Goal: Task Accomplishment & Management: Use online tool/utility

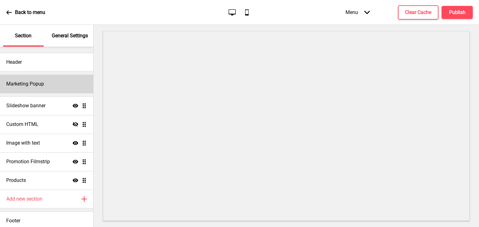
click at [56, 88] on div "Marketing Popup" at bounding box center [46, 84] width 93 height 19
select select "timeDelay"
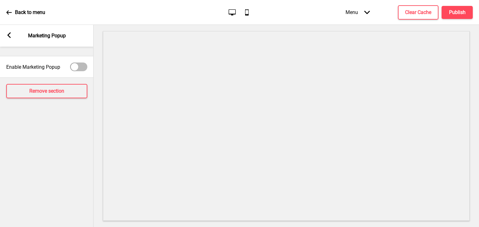
click at [11, 34] on rect at bounding box center [9, 35] width 6 height 6
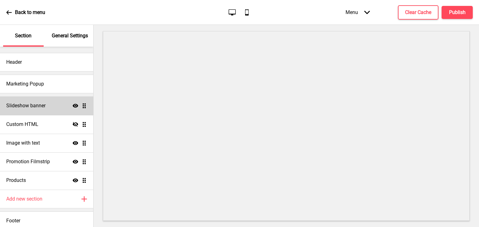
click at [37, 105] on h4 "Slideshow banner" at bounding box center [25, 106] width 39 height 7
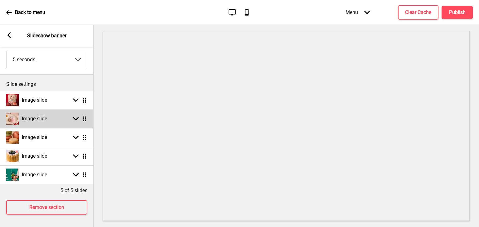
scroll to position [47, 0]
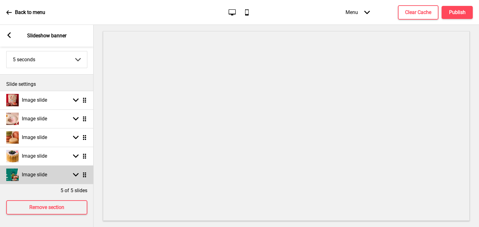
click at [46, 172] on h4 "Image slide" at bounding box center [34, 175] width 25 height 7
select select "right"
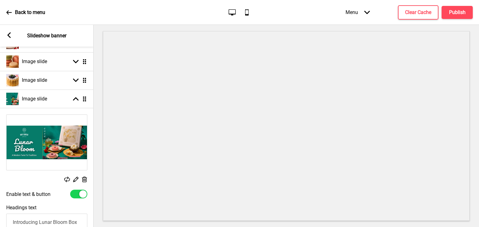
scroll to position [105, 0]
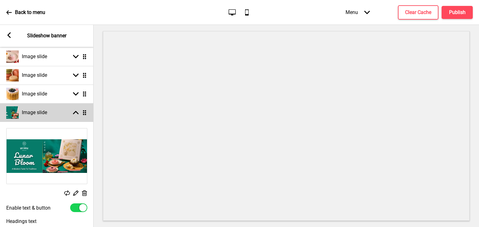
click at [71, 114] on div "Arrow up Drag" at bounding box center [78, 113] width 17 height 6
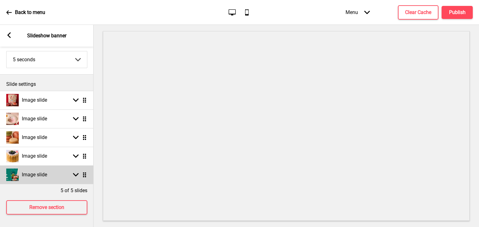
scroll to position [47, 0]
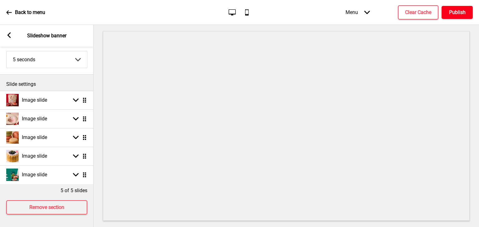
click at [467, 7] on button "Publish" at bounding box center [456, 12] width 31 height 13
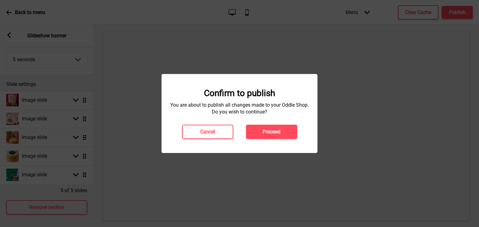
click at [278, 136] on button "Proceed" at bounding box center [271, 132] width 51 height 14
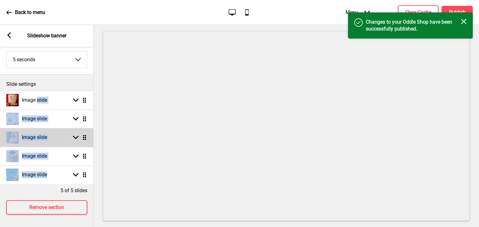
drag, startPoint x: 54, startPoint y: 169, endPoint x: 44, endPoint y: 134, distance: 36.3
click at [37, 100] on ul "Image slide Arrow down Drag Image slide Arrow down Drag Image slide Arrow down …" at bounding box center [46, 137] width 93 height 93
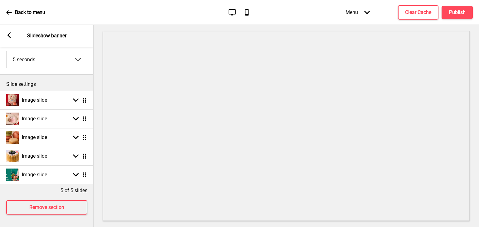
click at [50, 188] on div "5 of 5 slides" at bounding box center [46, 189] width 93 height 10
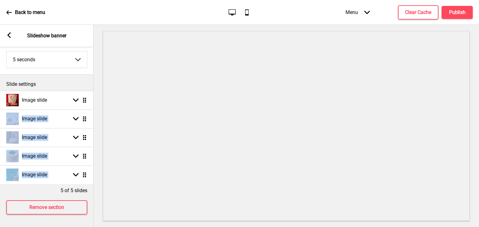
drag, startPoint x: 84, startPoint y: 177, endPoint x: 100, endPoint y: 157, distance: 25.1
click at [79, 94] on ul "Image slide Arrow down Drag Image slide Arrow down Drag Image slide Arrow down …" at bounding box center [46, 137] width 93 height 93
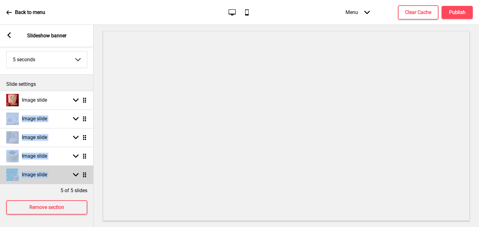
click at [81, 172] on div "Arrow down Drag" at bounding box center [78, 175] width 17 height 6
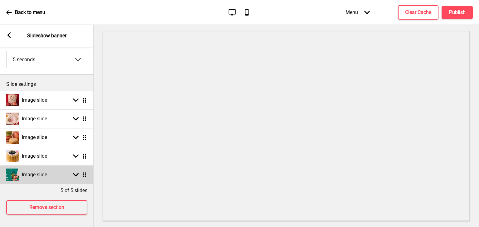
scroll to position [105, 0]
select select "right"
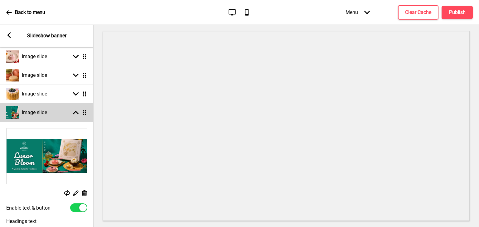
select select "right"
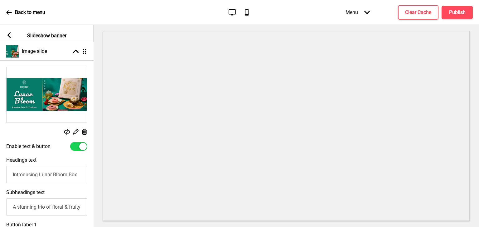
scroll to position [0, 0]
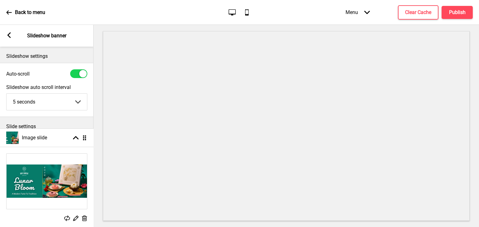
drag, startPoint x: 84, startPoint y: 113, endPoint x: 80, endPoint y: 134, distance: 21.4
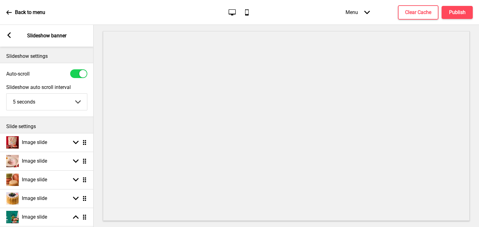
click at [72, 124] on p "Slide settings" at bounding box center [46, 126] width 81 height 7
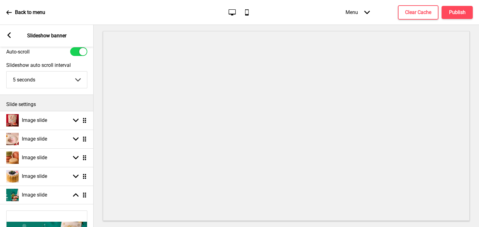
scroll to position [31, 0]
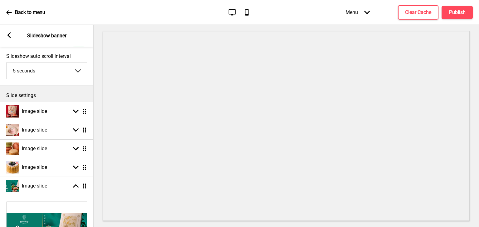
select select "right"
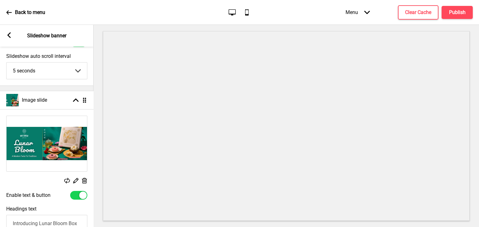
drag, startPoint x: 85, startPoint y: 184, endPoint x: 77, endPoint y: 98, distance: 86.3
select select "right"
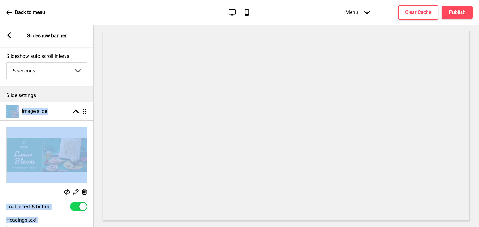
click at [75, 101] on div "Slide settings" at bounding box center [46, 94] width 93 height 16
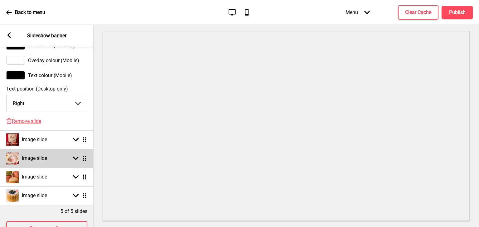
scroll to position [447, 0]
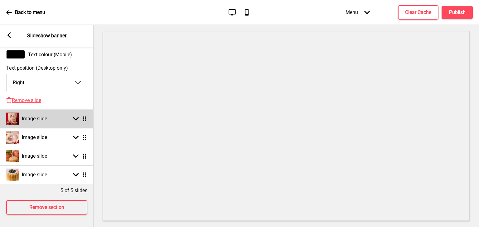
click at [60, 112] on div "Image slide Arrow down Drag" at bounding box center [46, 119] width 93 height 19
select select "right"
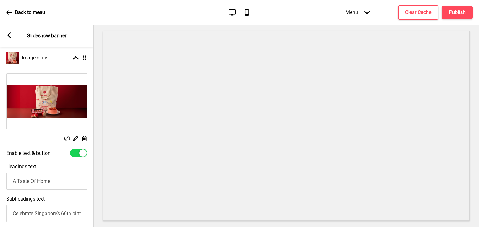
scroll to position [166, 0]
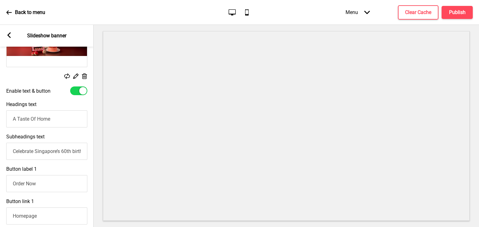
click at [84, 77] on icon at bounding box center [84, 77] width 5 height 6
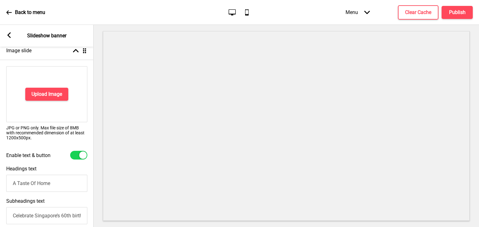
scroll to position [103, 0]
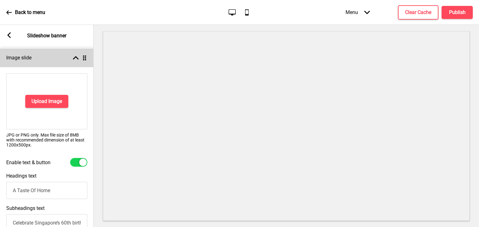
click at [74, 58] on icon at bounding box center [76, 57] width 6 height 3
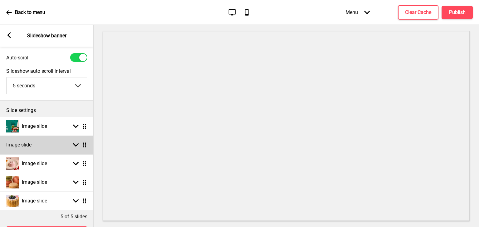
scroll to position [31, 0]
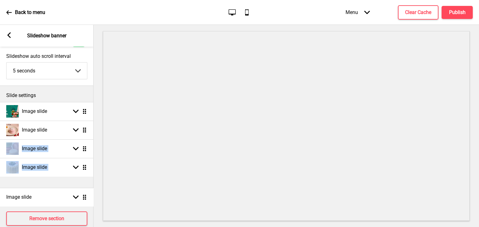
drag, startPoint x: 85, startPoint y: 130, endPoint x: 82, endPoint y: 197, distance: 67.4
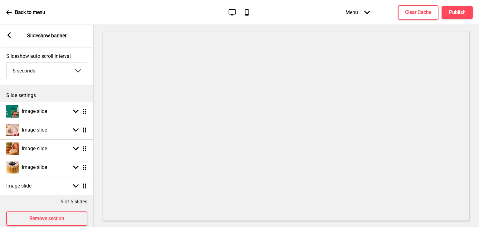
click at [75, 93] on p "Slide settings" at bounding box center [46, 95] width 81 height 7
click at [464, 9] on h4 "Publish" at bounding box center [457, 12] width 17 height 7
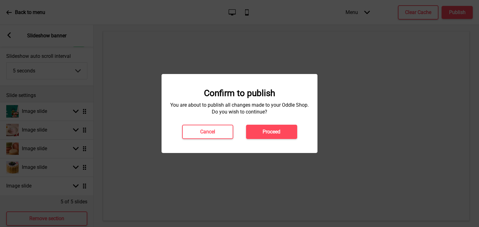
click at [274, 124] on div "Confirm to publish You are about to publish all changes made to your Oddle Shop…" at bounding box center [239, 113] width 143 height 51
click at [274, 129] on h4 "Proceed" at bounding box center [271, 132] width 18 height 7
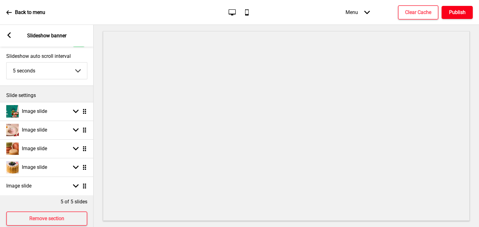
click at [458, 13] on h4 "Publish" at bounding box center [457, 12] width 17 height 7
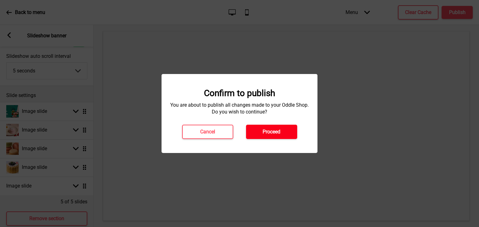
drag, startPoint x: 288, startPoint y: 134, endPoint x: 259, endPoint y: 137, distance: 28.5
click at [287, 134] on button "Proceed" at bounding box center [271, 132] width 51 height 14
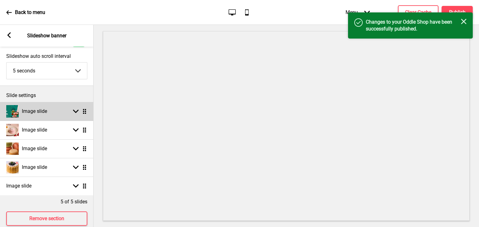
click at [78, 111] on icon at bounding box center [76, 111] width 6 height 3
select select "right"
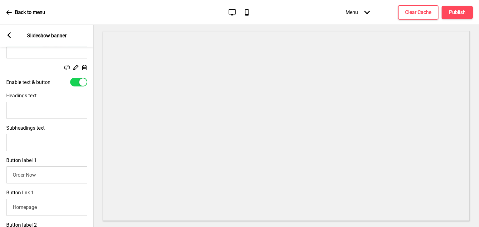
scroll to position [0, 0]
click at [80, 80] on div at bounding box center [82, 82] width 7 height 7
checkbox input "false"
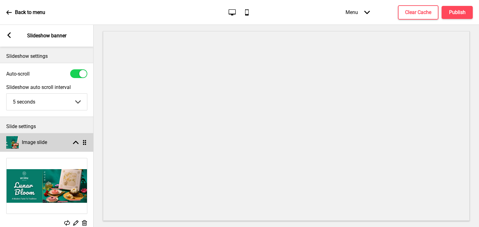
click at [78, 142] on rect at bounding box center [76, 143] width 6 height 6
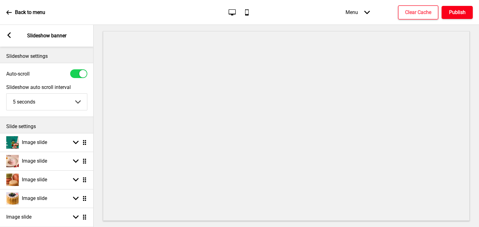
click at [450, 10] on h4 "Publish" at bounding box center [457, 12] width 17 height 7
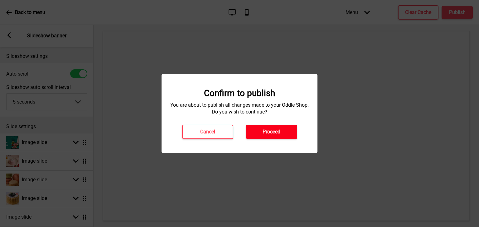
click at [284, 134] on button "Proceed" at bounding box center [271, 132] width 51 height 14
